Goal: Task Accomplishment & Management: Manage account settings

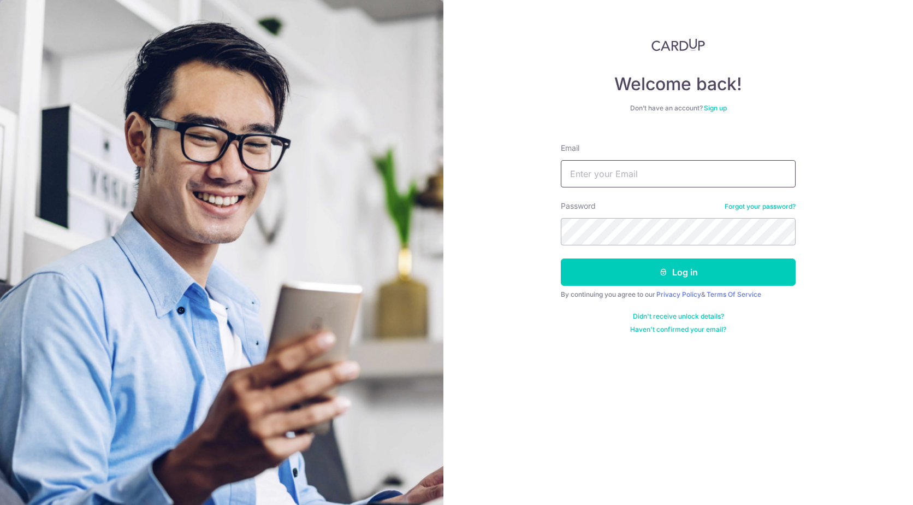
click at [679, 172] on input "Email" at bounding box center [678, 173] width 235 height 27
type input "[EMAIL_ADDRESS][DOMAIN_NAME]"
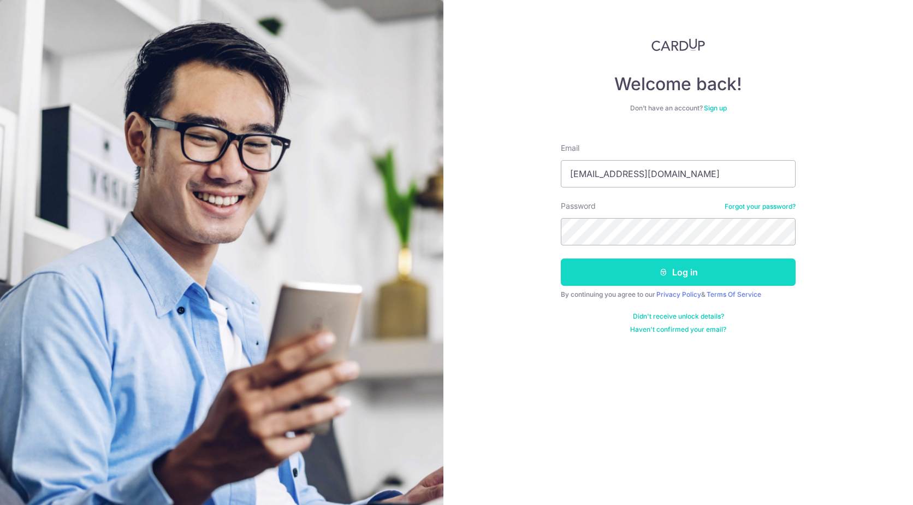
click at [667, 281] on button "Log in" at bounding box center [678, 271] width 235 height 27
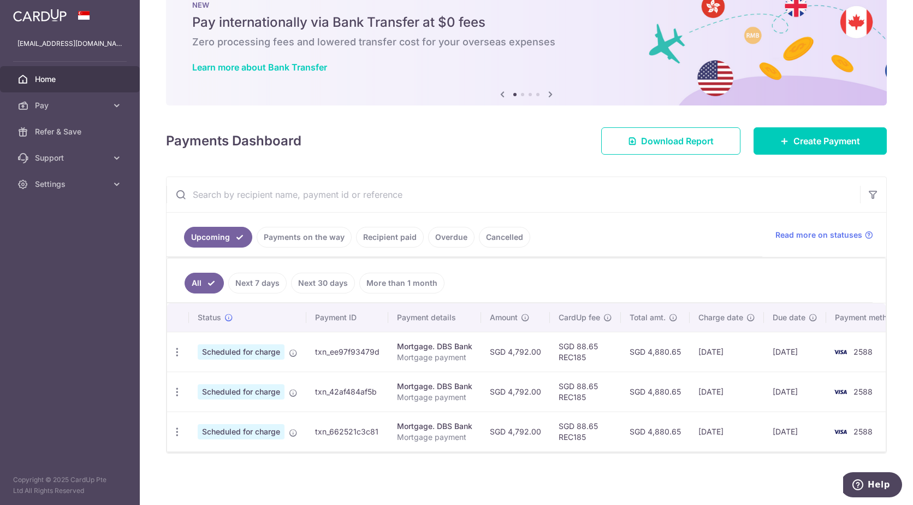
scroll to position [40, 0]
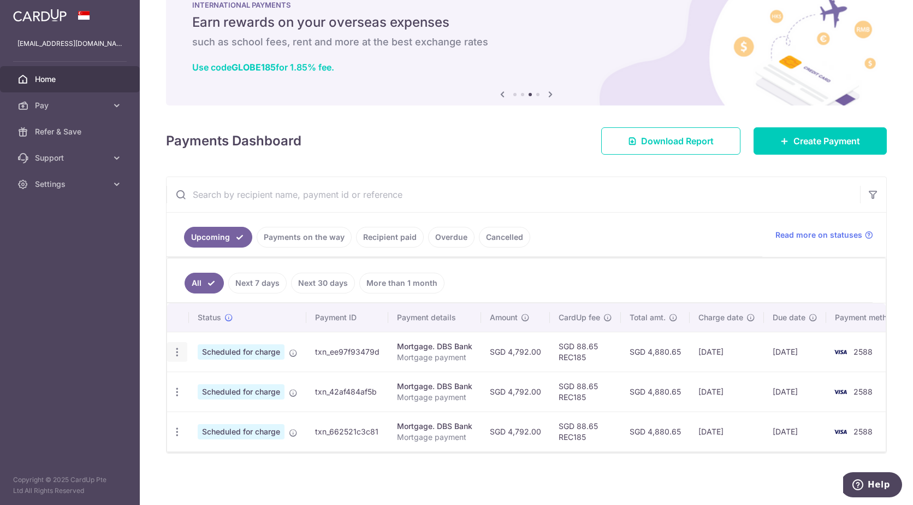
click at [178, 347] on icon "button" at bounding box center [177, 351] width 11 height 11
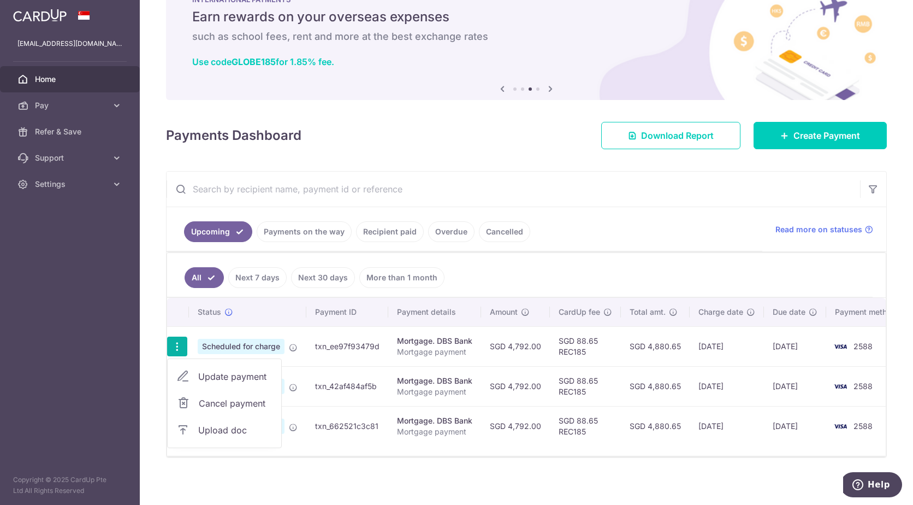
click at [206, 406] on span "Cancel payment" at bounding box center [235, 403] width 73 height 13
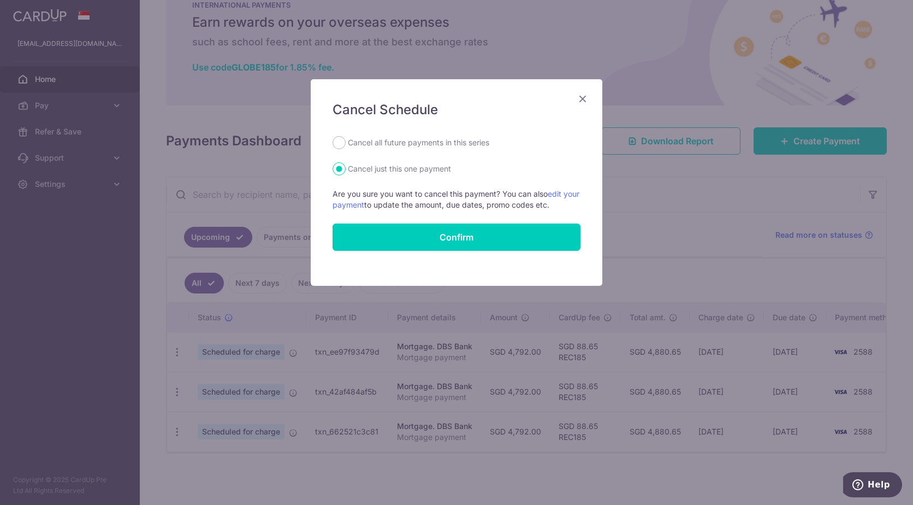
click at [397, 145] on label "Cancel all future payments in this series" at bounding box center [418, 142] width 141 height 13
click at [346, 145] on input "Cancel all future payments in this series" at bounding box center [339, 142] width 13 height 13
radio input "true"
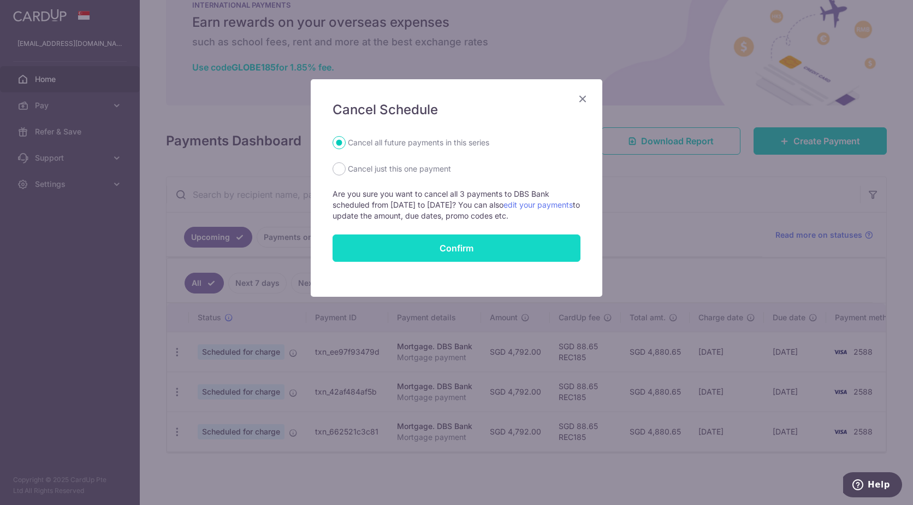
click at [411, 246] on button "Confirm" at bounding box center [457, 247] width 248 height 27
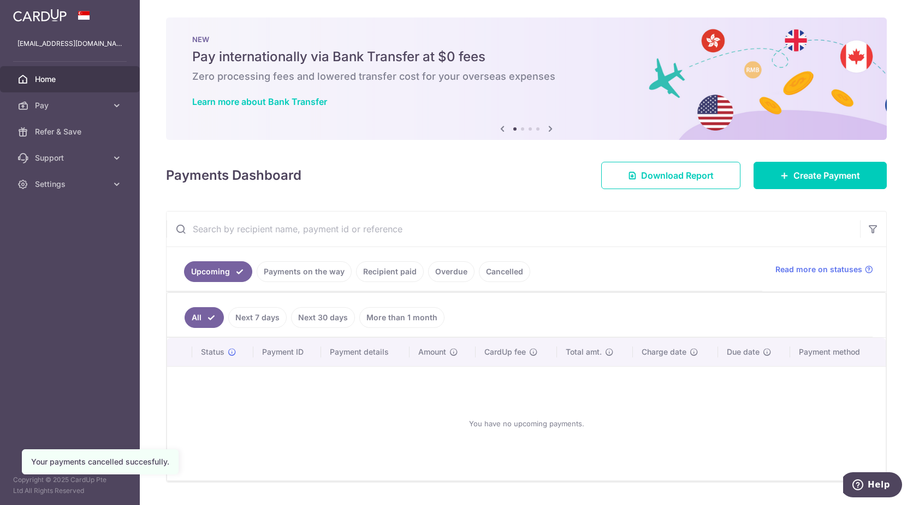
click at [326, 277] on link "Payments on the way" at bounding box center [304, 271] width 95 height 21
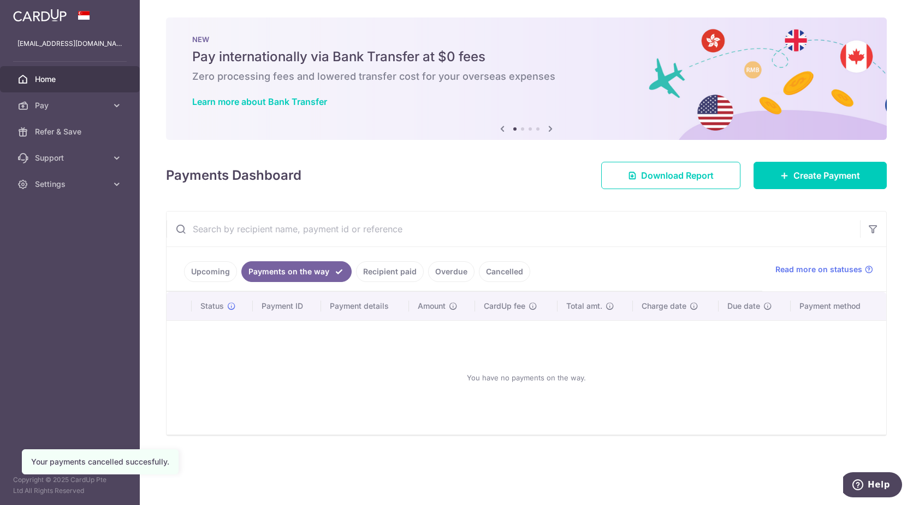
click at [498, 269] on link "Cancelled" at bounding box center [504, 271] width 51 height 21
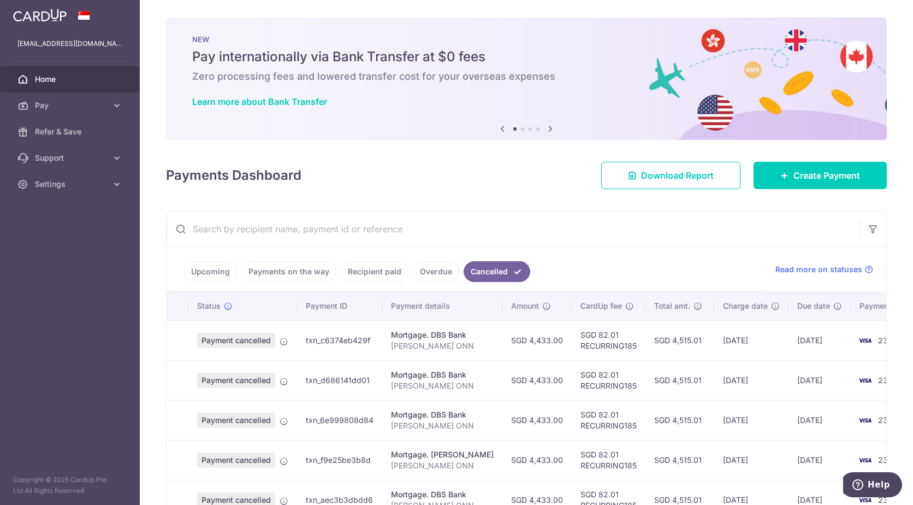
click at [214, 268] on link "Upcoming" at bounding box center [210, 271] width 53 height 21
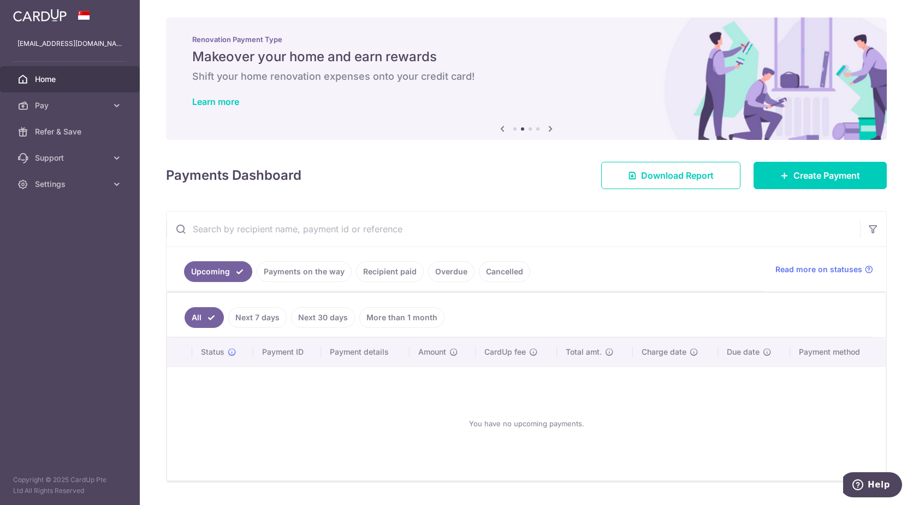
click at [53, 82] on span "Home" at bounding box center [71, 79] width 72 height 11
